Goal: Task Accomplishment & Management: Manage account settings

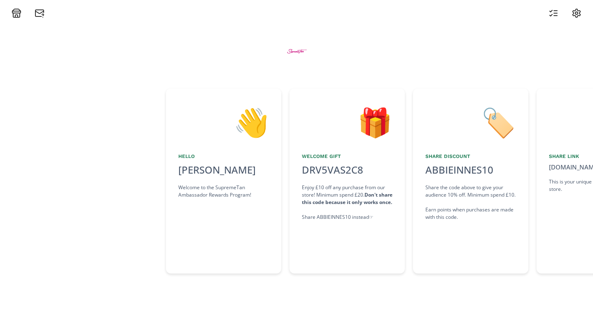
scroll to position [0, 123]
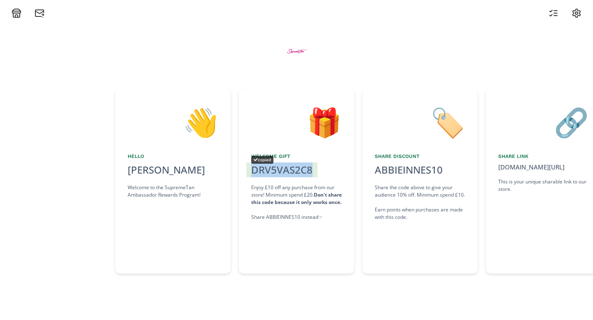
click at [256, 170] on div "DRV5VAS2C8 copied" at bounding box center [281, 170] width 71 height 15
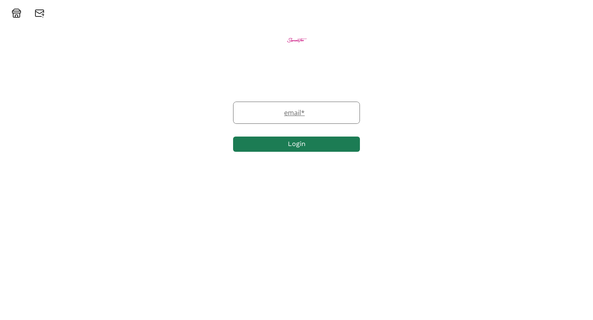
click at [304, 111] on label "email *" at bounding box center [292, 113] width 118 height 10
type input "abbie.innes@aol.com"
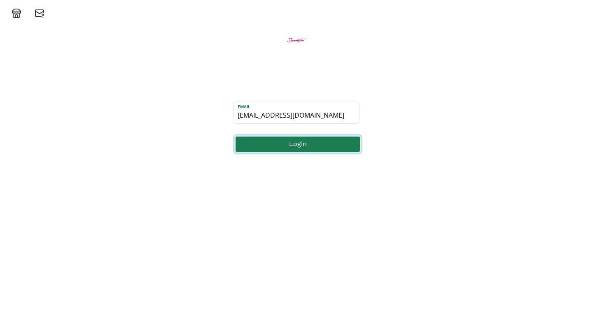
click at [290, 147] on button "Login" at bounding box center [297, 144] width 127 height 18
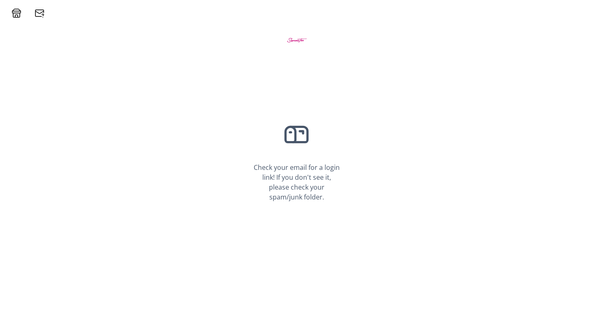
click at [16, 13] on icon at bounding box center [16, 12] width 8 height 2
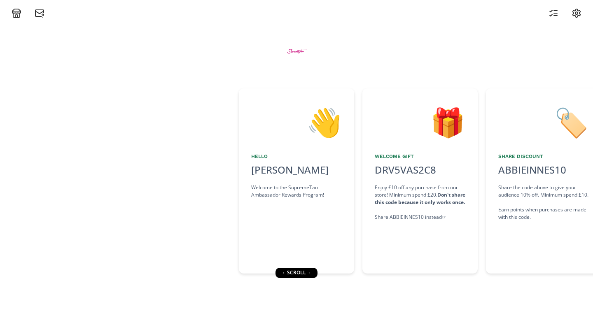
click at [400, 194] on div "Enjoy £10 off any purchase from our store! Minimum spend £20. Don't share this …" at bounding box center [420, 202] width 91 height 37
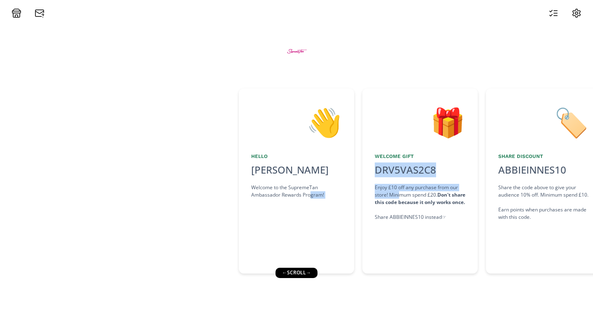
drag, startPoint x: 400, startPoint y: 194, endPoint x: 310, endPoint y: 191, distance: 90.6
click at [310, 191] on div "👋 Hello Abbie Innes Welcome to the SupremeTan Ambassador Rewards Program! 🎁 Wel…" at bounding box center [296, 180] width 593 height 193
click at [383, 84] on div "👋 Hello Abbie Innes Welcome to the SupremeTan Ambassador Rewards Program! 🎁 Wel…" at bounding box center [296, 169] width 593 height 302
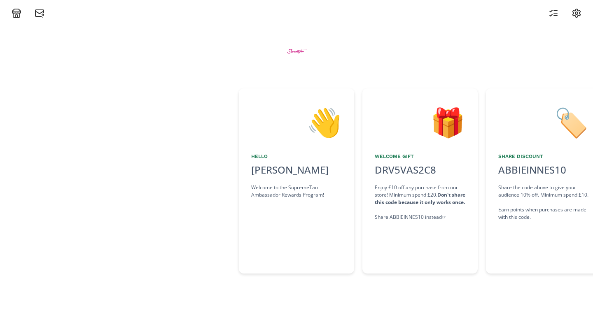
click at [555, 11] on icon at bounding box center [555, 11] width 3 height 0
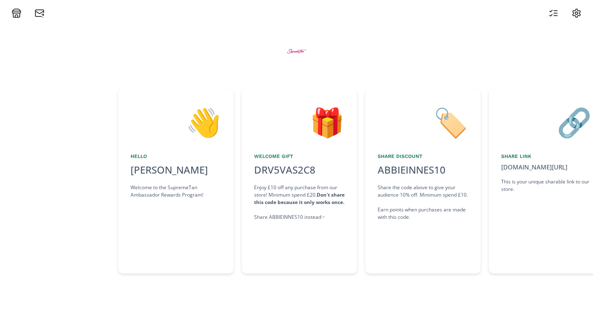
scroll to position [0, 123]
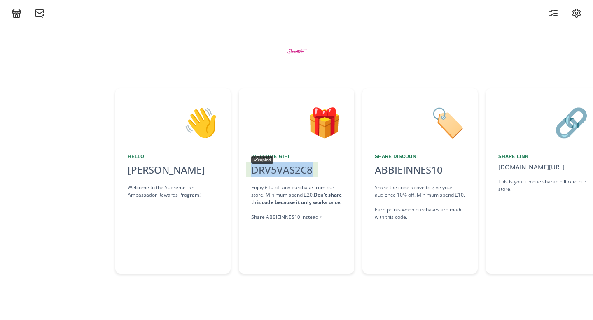
click at [281, 170] on div "DRV5VAS2C8 copied" at bounding box center [281, 170] width 71 height 15
